Goal: Find specific page/section: Find specific page/section

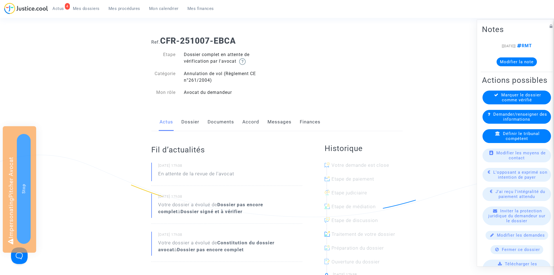
click at [195, 119] on link "Dossier" at bounding box center [190, 122] width 18 height 18
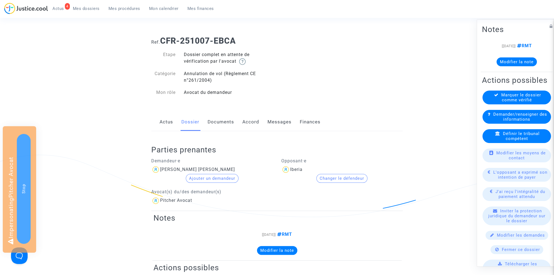
click at [222, 120] on link "Documents" at bounding box center [221, 122] width 26 height 18
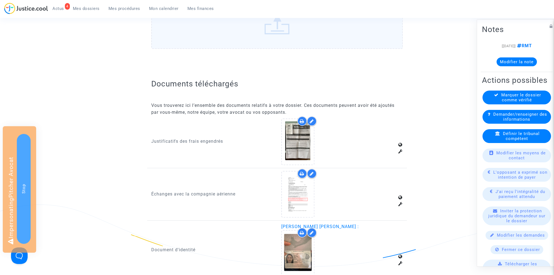
scroll to position [301, 0]
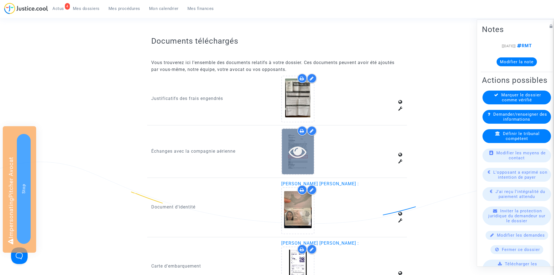
click at [293, 154] on icon at bounding box center [298, 152] width 18 height 18
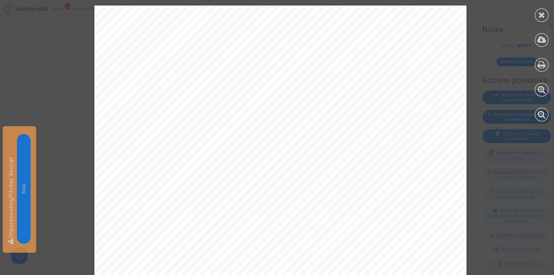
click at [535, 23] on div at bounding box center [541, 63] width 25 height 127
click at [541, 17] on icon at bounding box center [541, 15] width 7 height 8
